Goal: Task Accomplishment & Management: Use online tool/utility

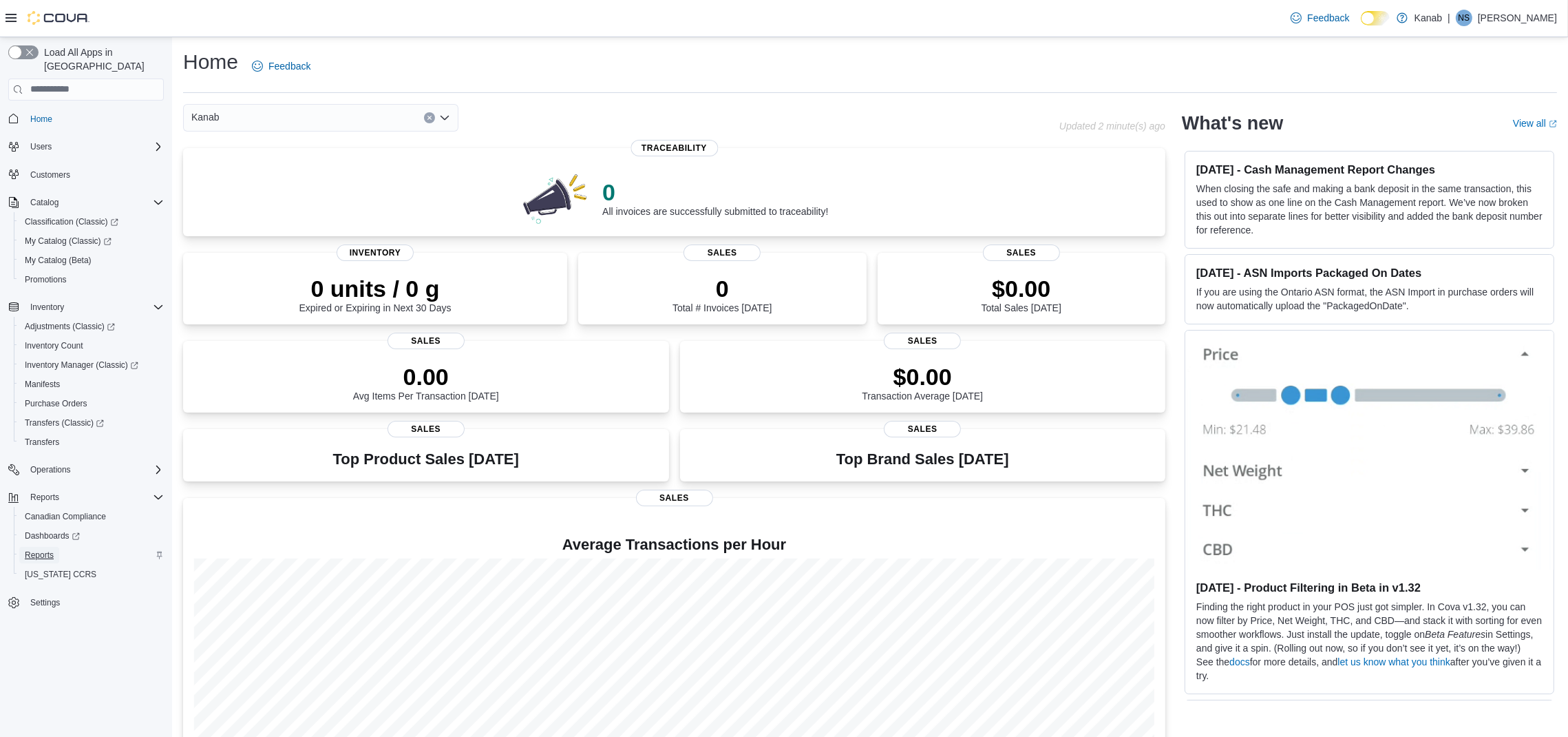
click at [42, 550] on span "Reports" at bounding box center [39, 555] width 29 height 11
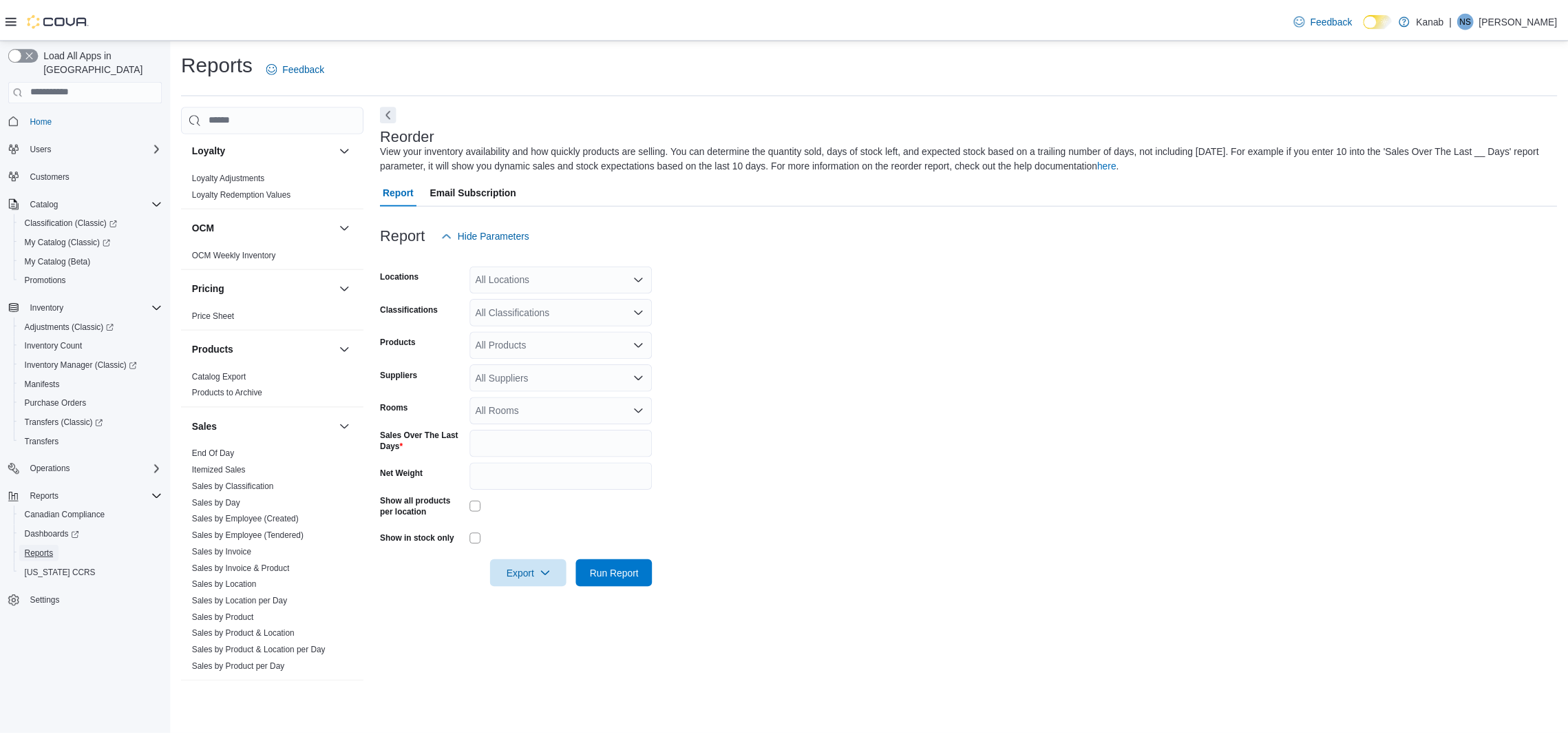
scroll to position [771, 0]
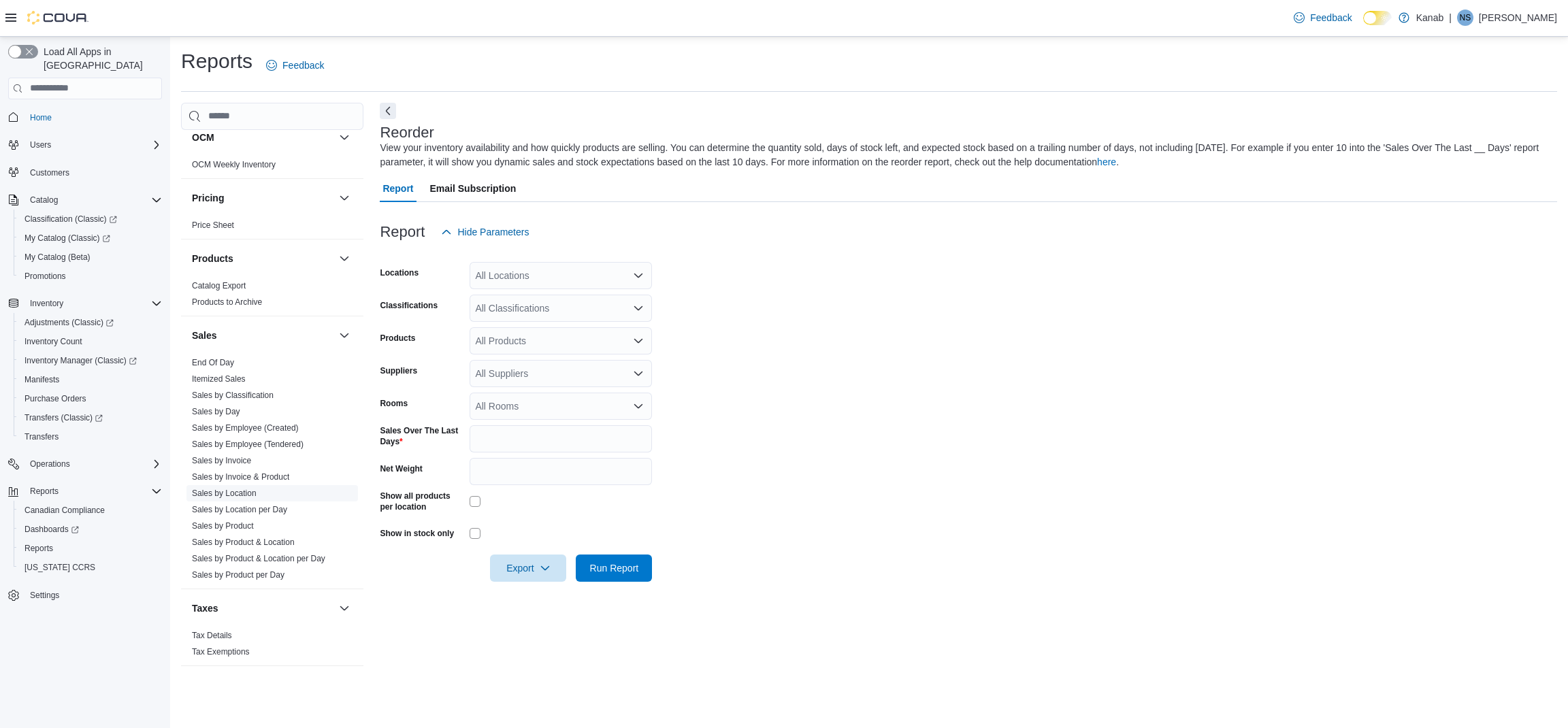
click at [245, 488] on link "Sales by Location" at bounding box center [224, 493] width 65 height 9
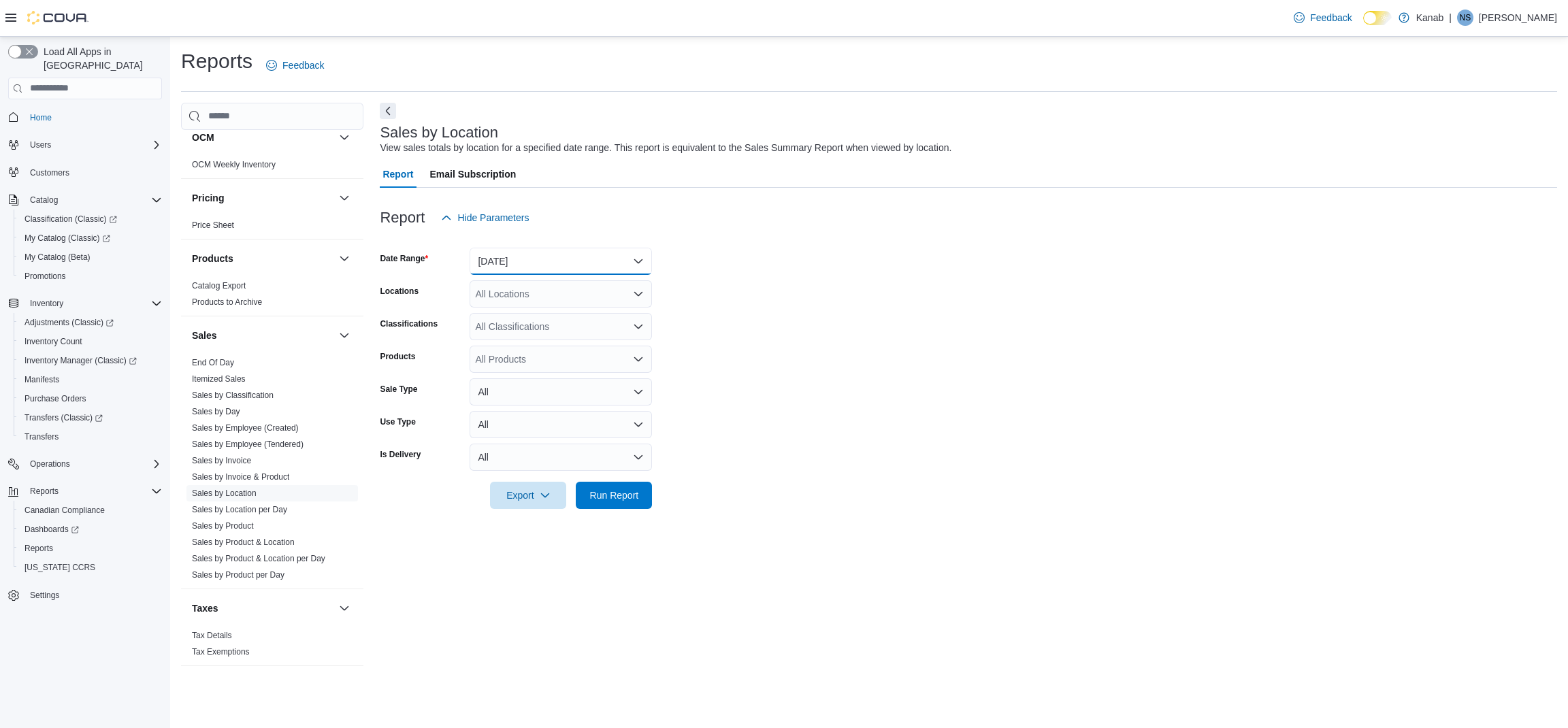
click at [572, 264] on button "Yesterday" at bounding box center [560, 261] width 182 height 27
click at [570, 397] on span "Last 7 Days (excluding today)" at bounding box center [569, 397] width 155 height 16
click at [624, 491] on span "Run Report" at bounding box center [614, 494] width 49 height 14
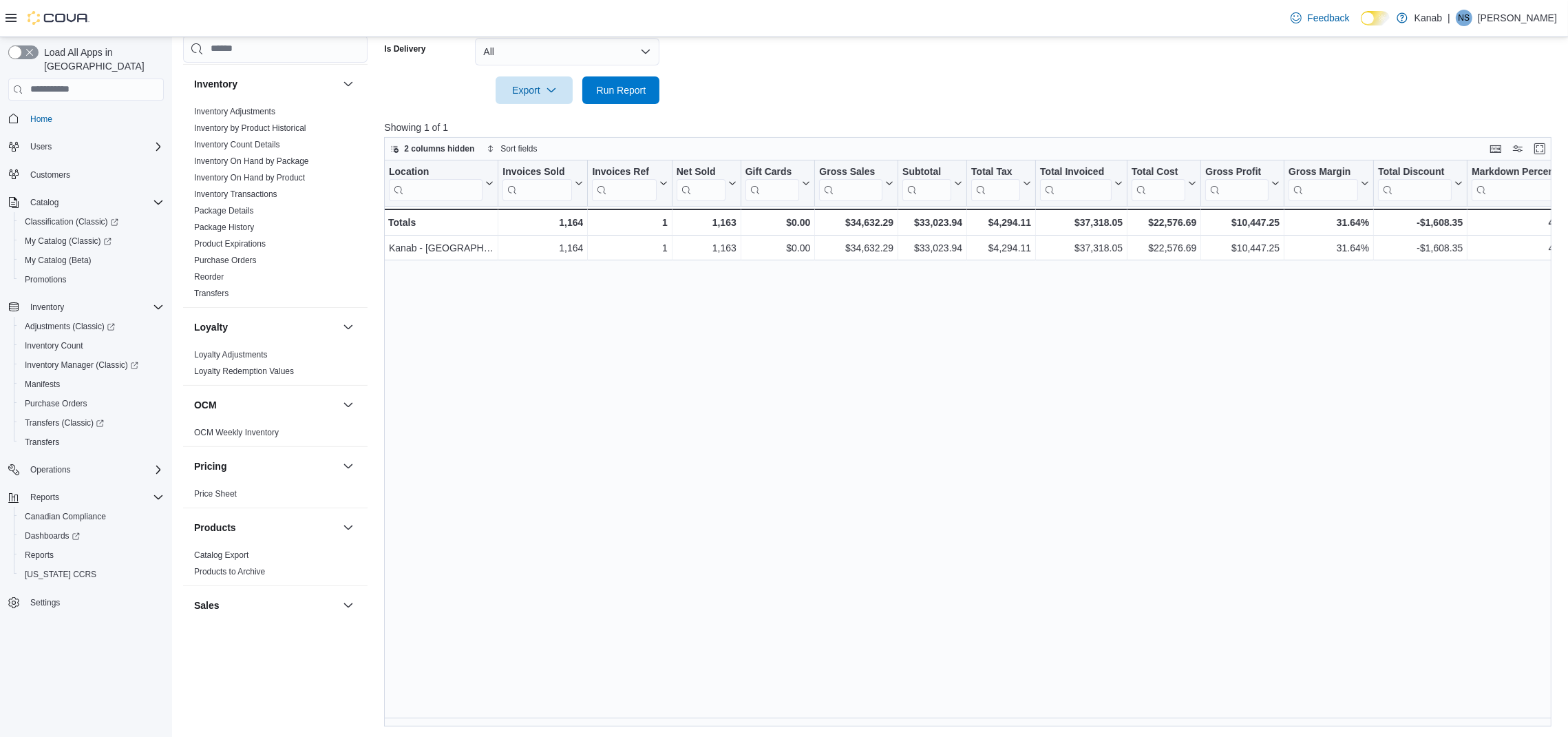
scroll to position [431, 0]
click at [207, 280] on link "Reorder" at bounding box center [208, 281] width 30 height 9
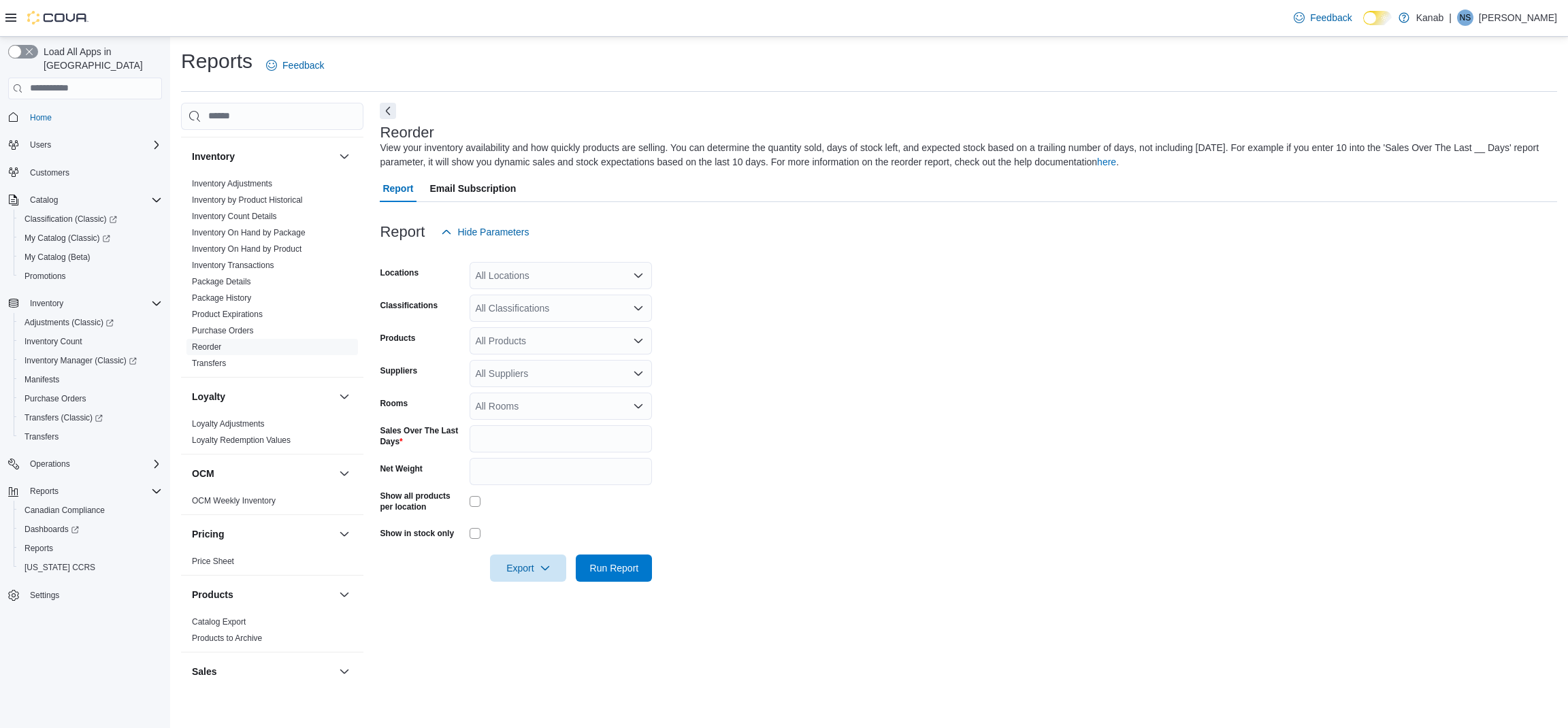
click at [522, 457] on form "Locations All Locations Classifications All Classifications Products All Produc…" at bounding box center [968, 413] width 1178 height 336
click at [515, 445] on input "*" at bounding box center [560, 439] width 182 height 27
type input "**"
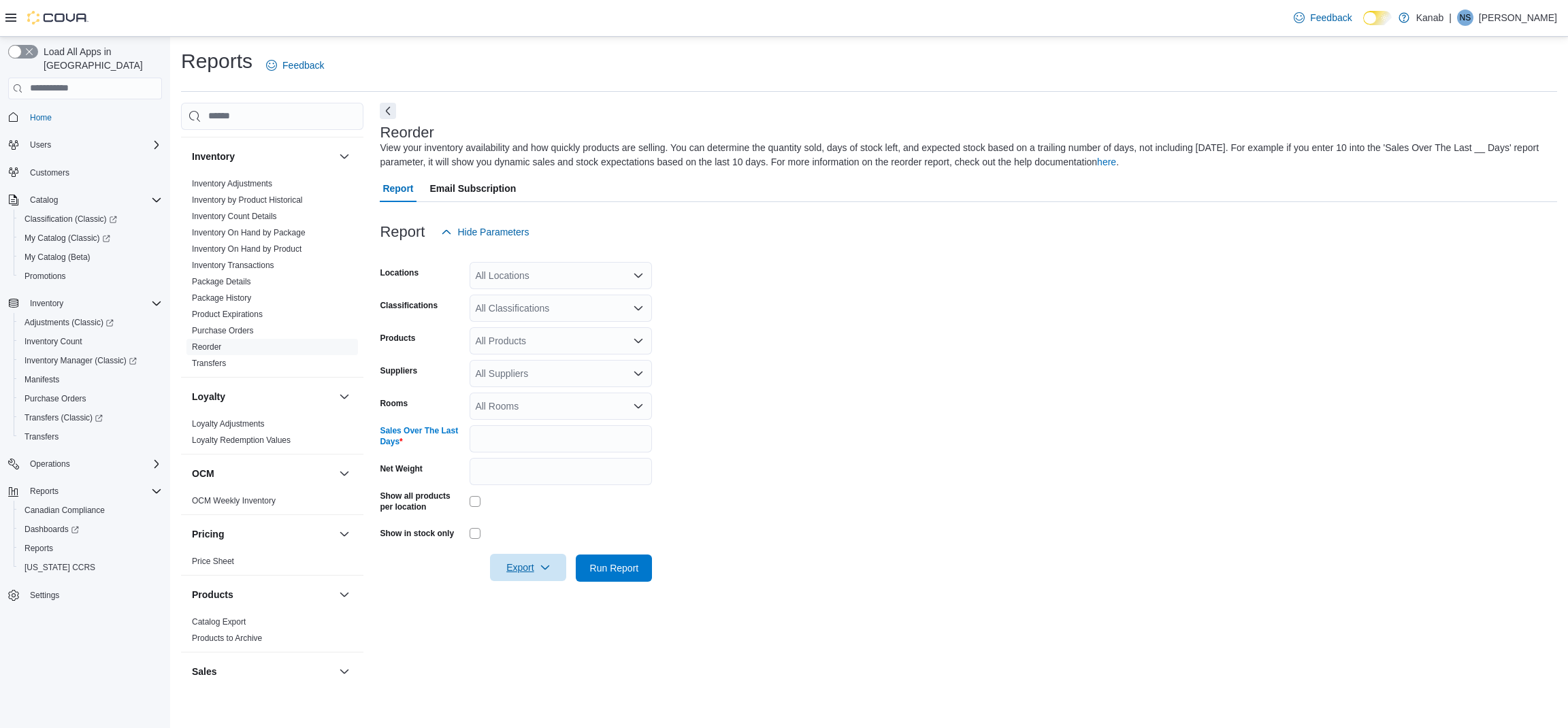
click at [554, 564] on span "Export" at bounding box center [527, 567] width 60 height 27
click at [532, 595] on span "Export to Excel" at bounding box center [530, 594] width 61 height 11
